Goal: Task Accomplishment & Management: Use online tool/utility

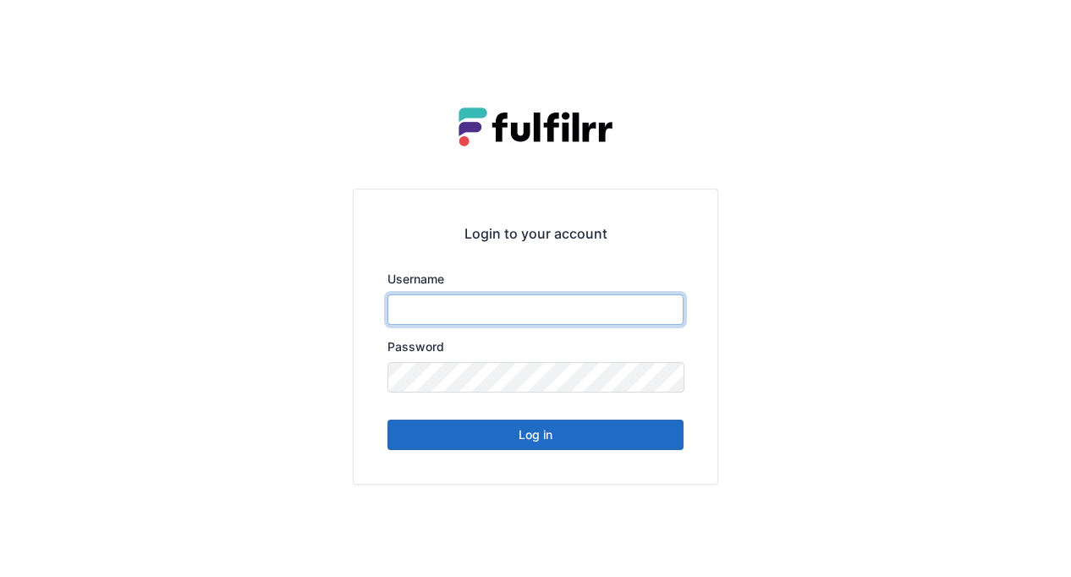
type input "******"
click at [559, 433] on button "Log in" at bounding box center [535, 435] width 296 height 30
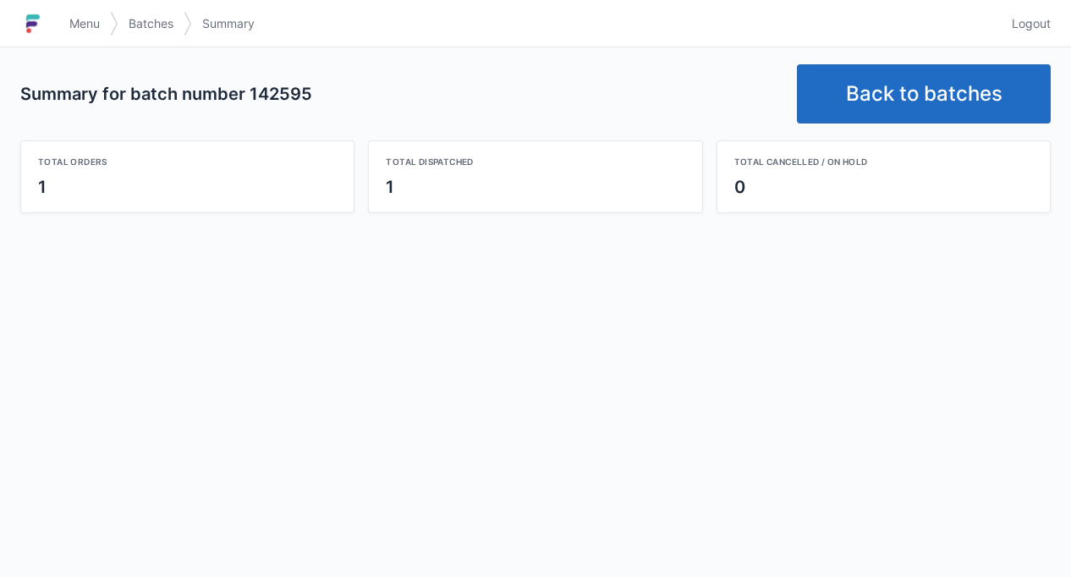
click at [964, 81] on link "Back to batches" at bounding box center [924, 93] width 254 height 59
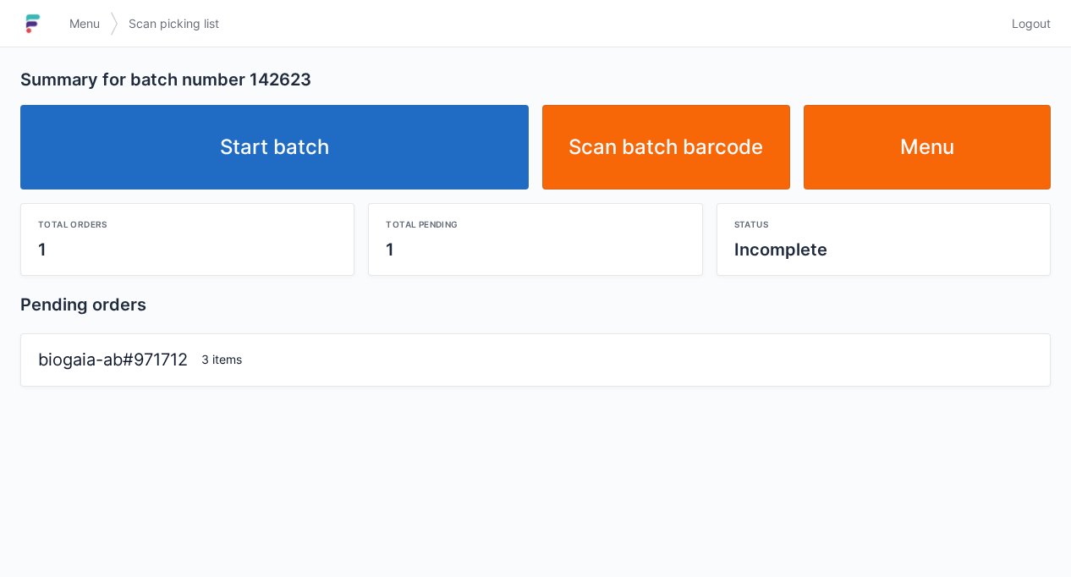
click at [381, 141] on link "Start batch" at bounding box center [274, 147] width 508 height 85
